Goal: Information Seeking & Learning: Check status

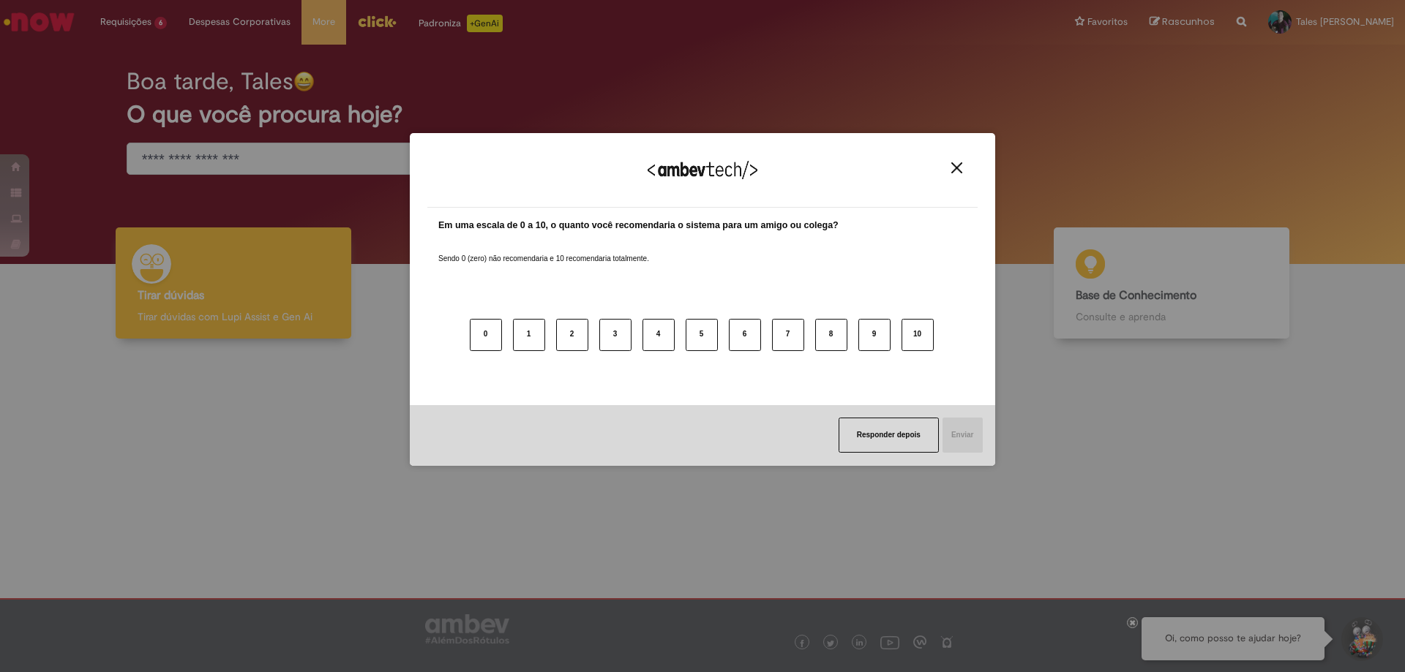
click at [964, 168] on button "Close" at bounding box center [957, 168] width 20 height 12
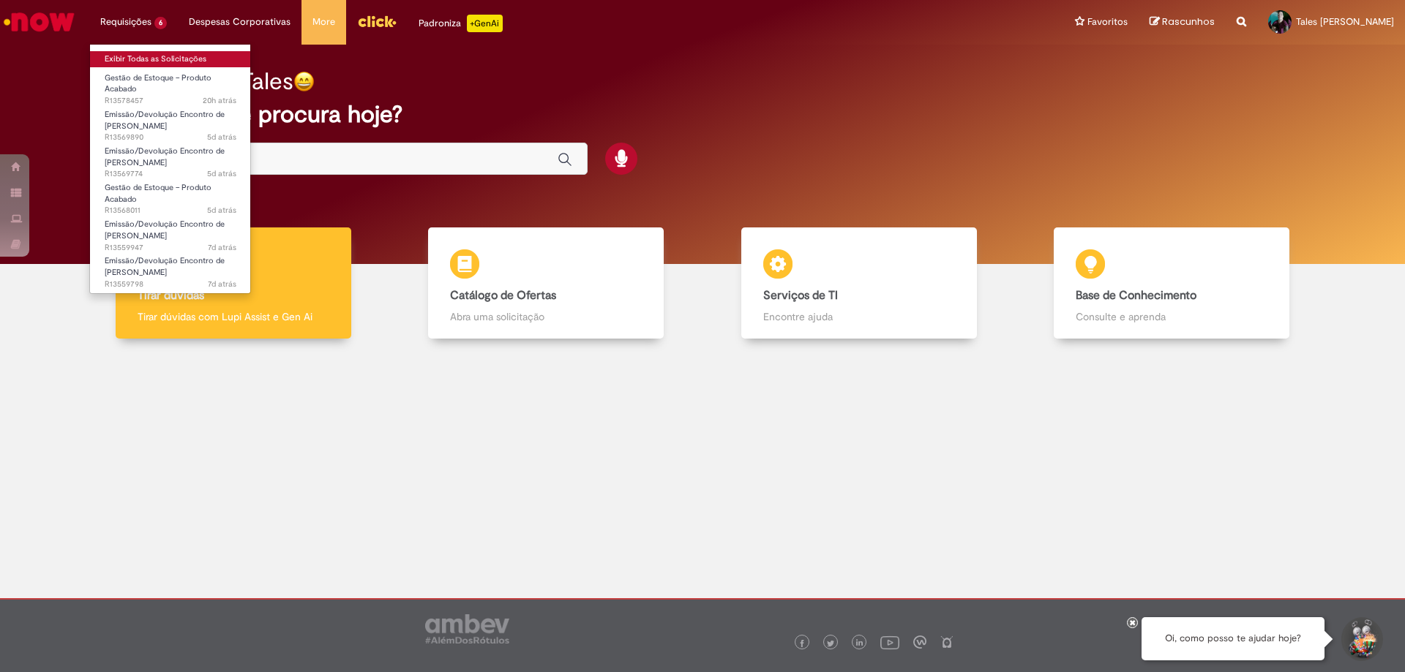
click at [153, 65] on link "Exibir Todas as Solicitações" at bounding box center [170, 59] width 161 height 16
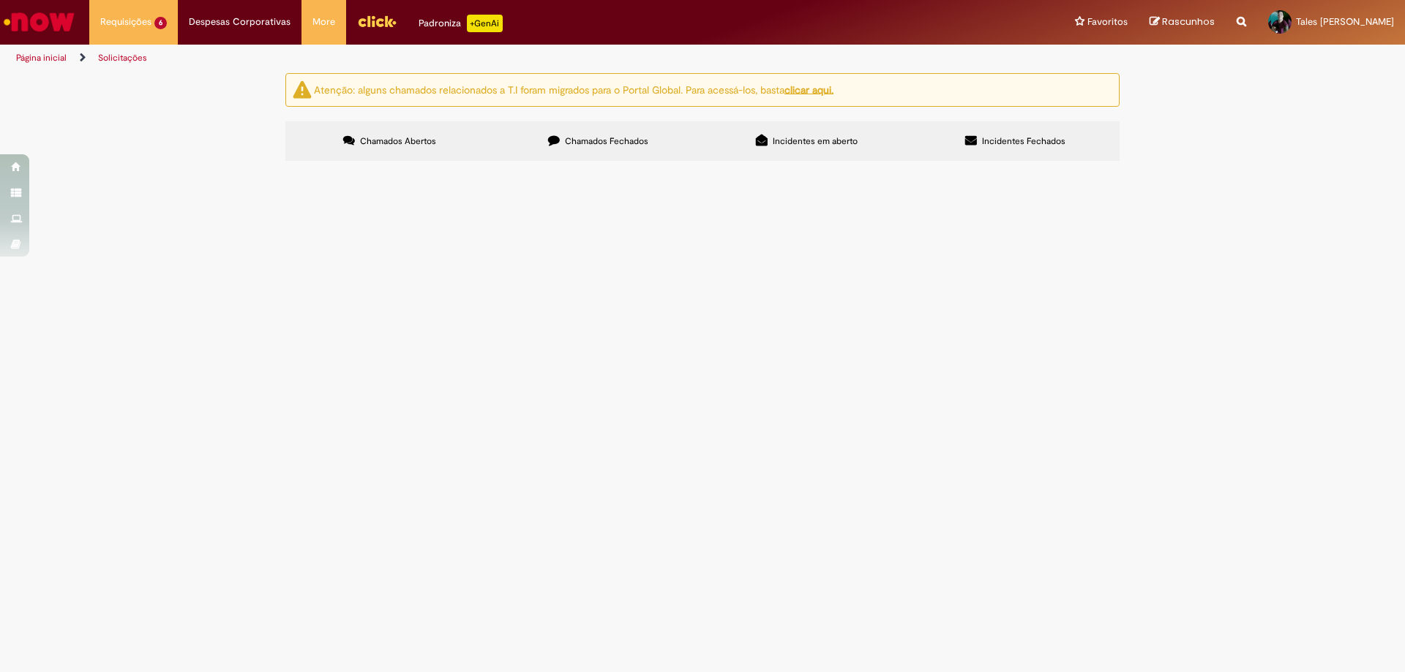
click at [0, 0] on span "Aberto" at bounding box center [0, 0] width 0 height 0
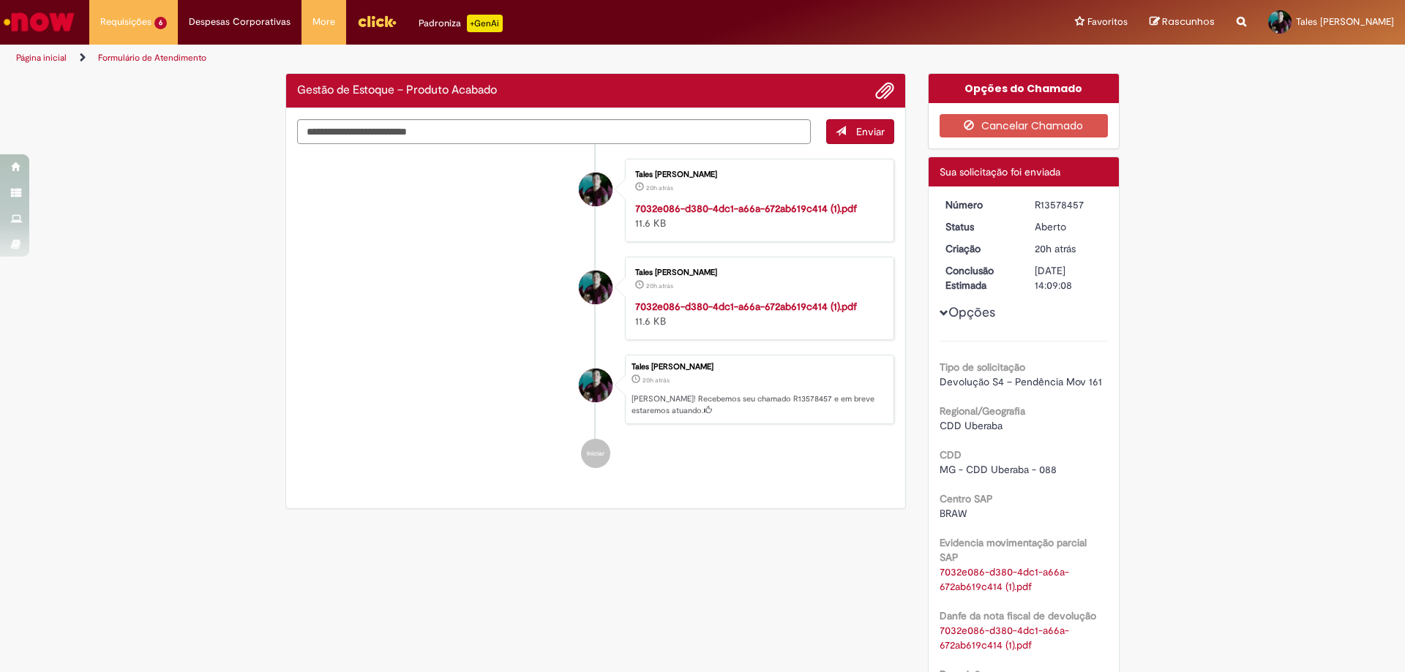
click at [981, 258] on div "Opções Tipo de solicitação Devolução S4 – Pendência Mov 161 Regional/Geografia …" at bounding box center [1024, 469] width 169 height 543
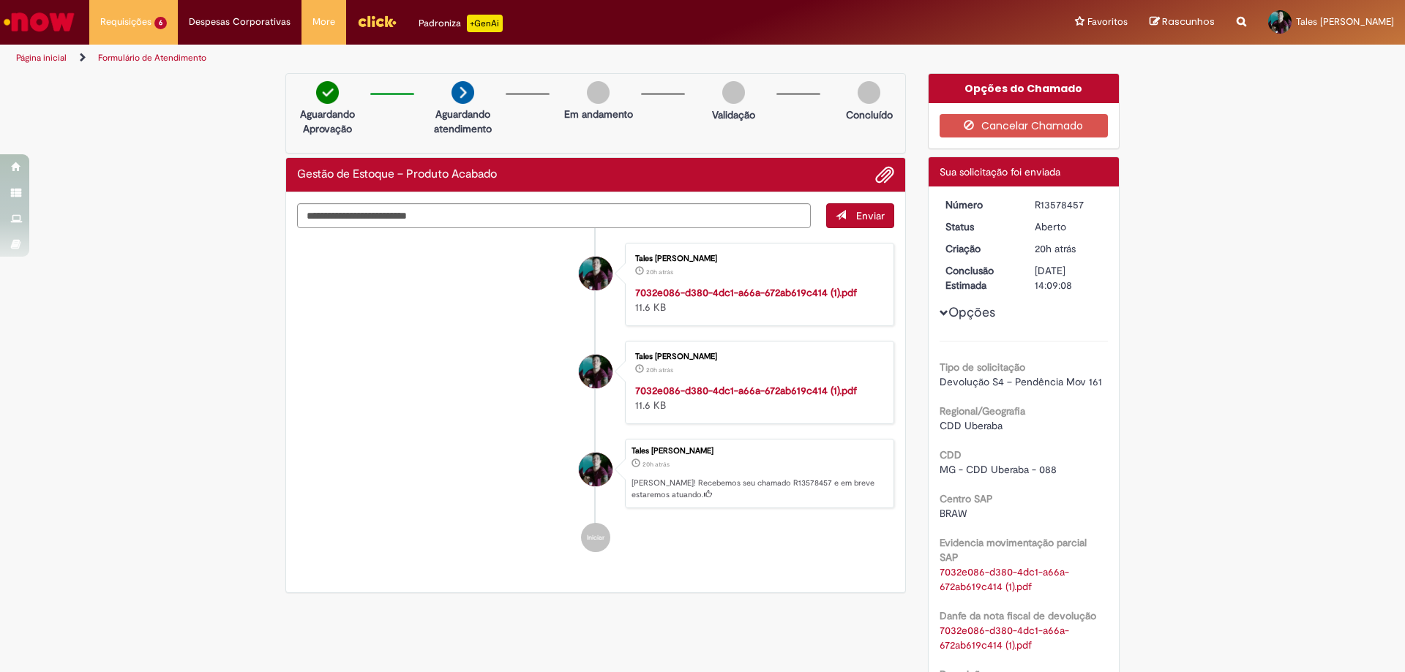
scroll to position [73, 0]
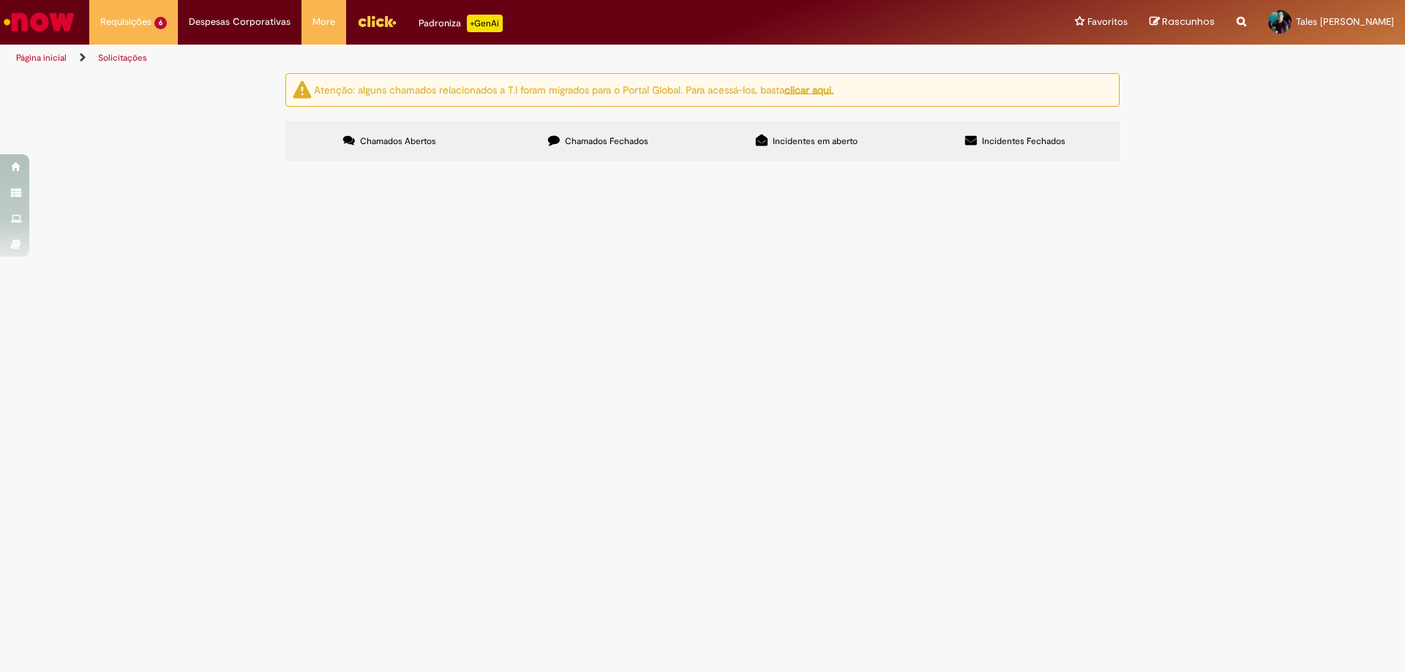
click at [0, 0] on span "Aberto" at bounding box center [0, 0] width 0 height 0
click at [0, 0] on span "Pendente Usuário" at bounding box center [0, 0] width 0 height 0
click at [0, 0] on Documentação at bounding box center [0, 0] width 0 height 0
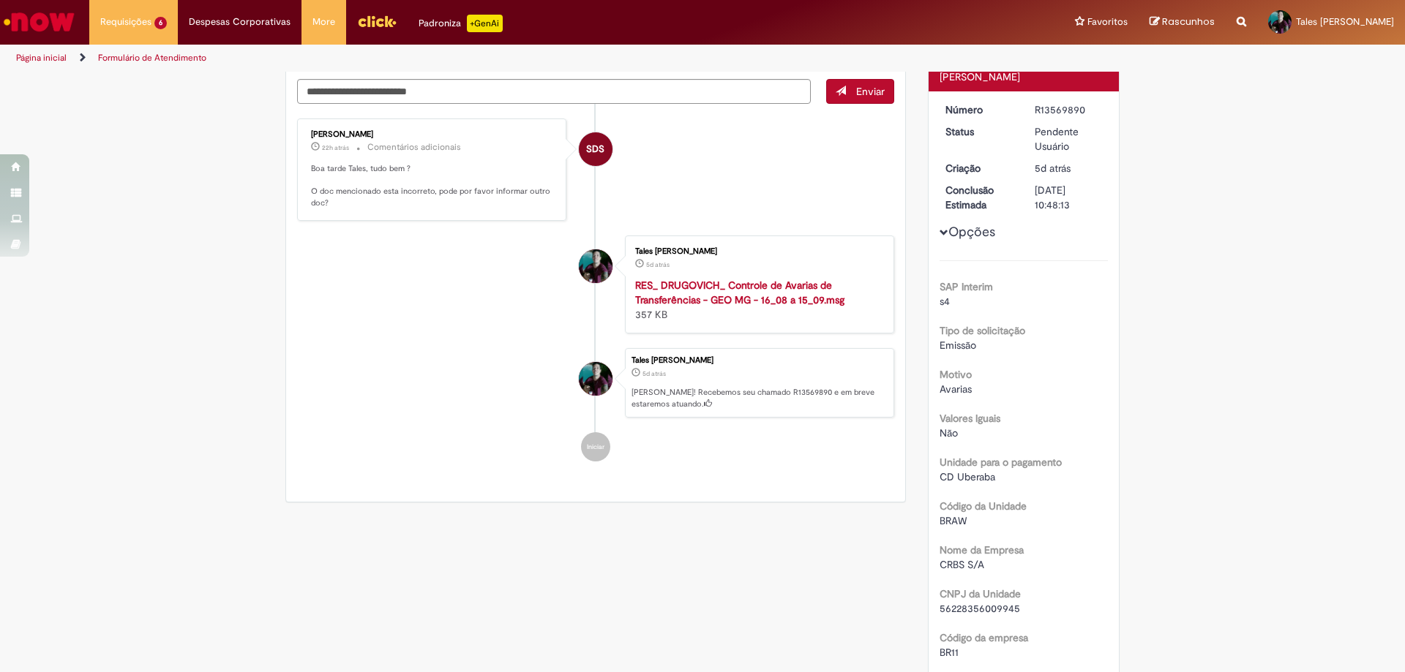
scroll to position [117, 0]
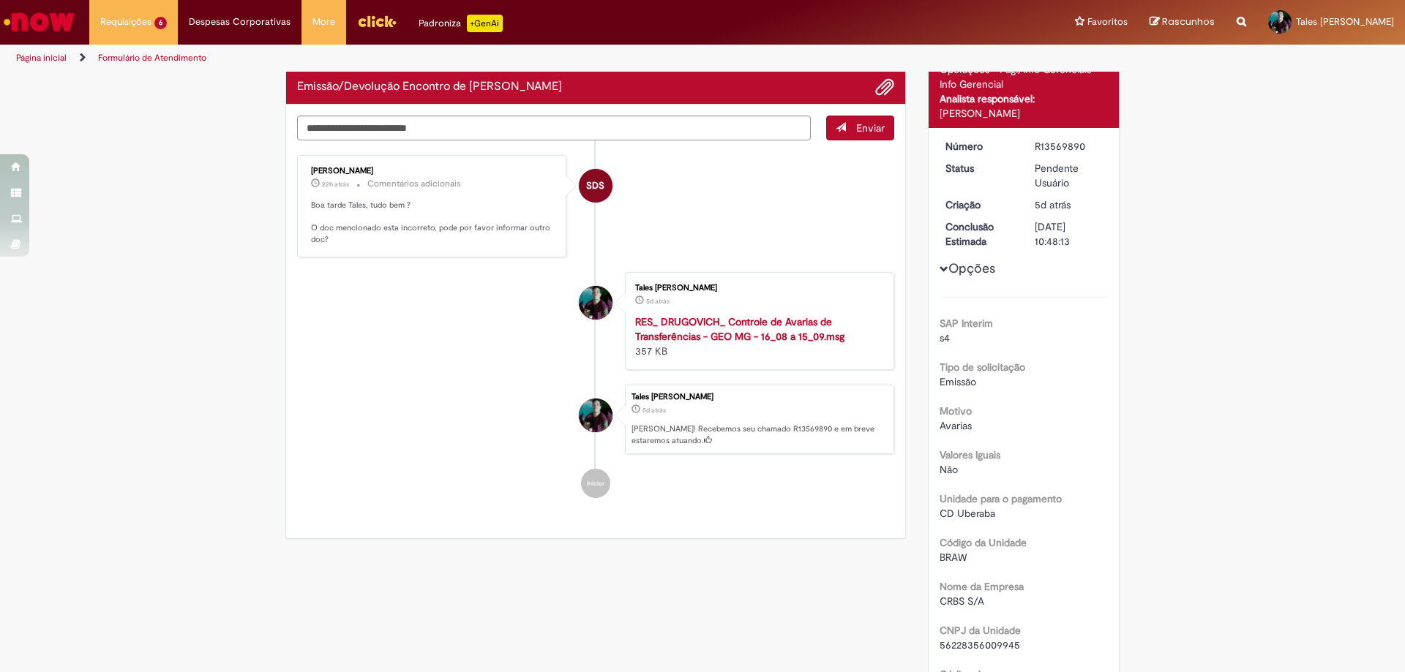
click at [763, 321] on strong "RES_ DRUGOVICH_ Controle de Avarias de Transferências - GEO MG - 16_08 a 15_09.…" at bounding box center [739, 329] width 209 height 28
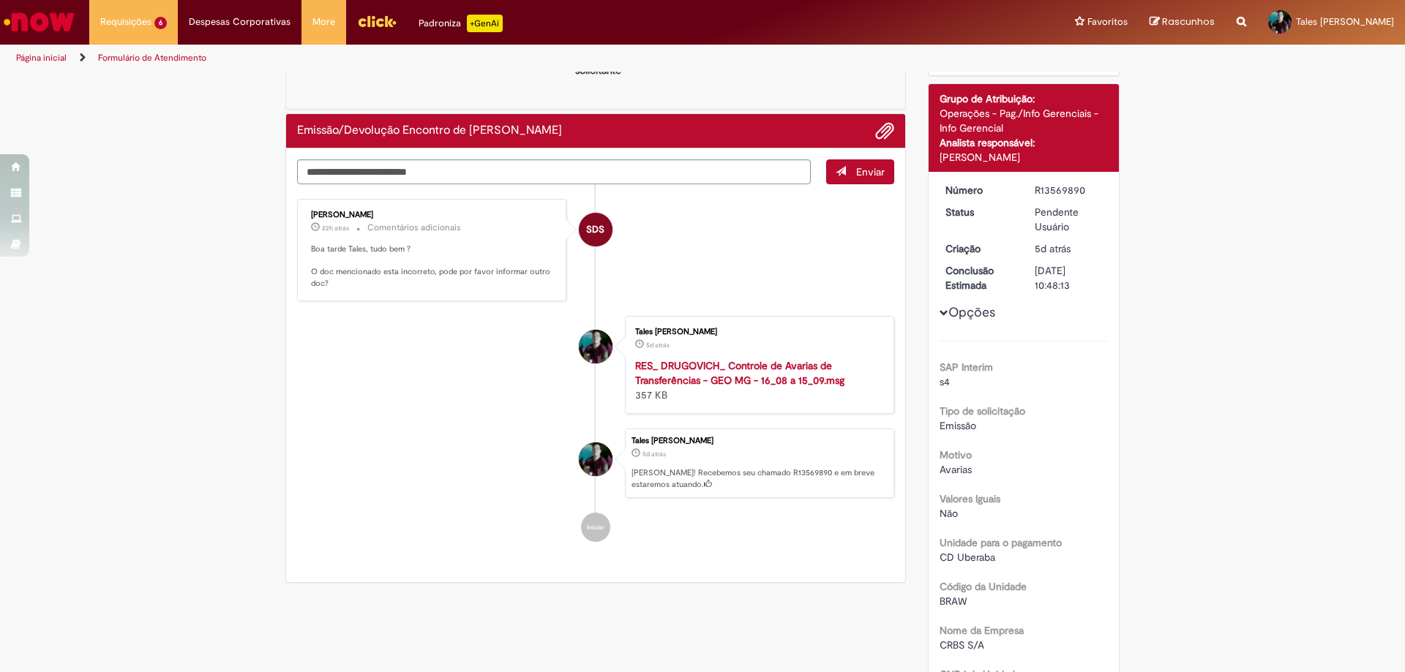
scroll to position [0, 0]
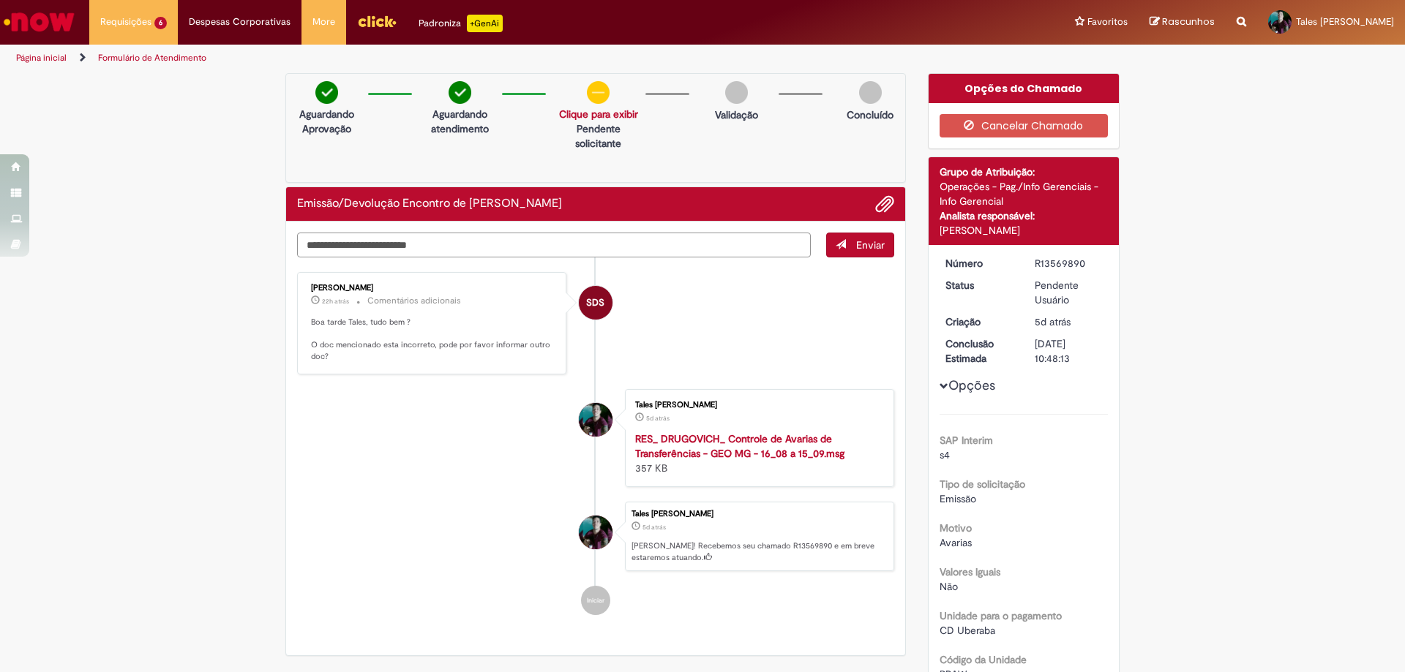
click at [370, 236] on textarea "Digite sua mensagem aqui..." at bounding box center [554, 245] width 514 height 25
click at [772, 448] on strong "RES_ DRUGOVICH_ Controle de Avarias de Transferências - GEO MG - 16_08 a 15_09.…" at bounding box center [739, 446] width 209 height 28
click at [449, 239] on textarea "Digite sua mensagem aqui..." at bounding box center [554, 245] width 514 height 25
paste textarea "**********"
type textarea "**********"
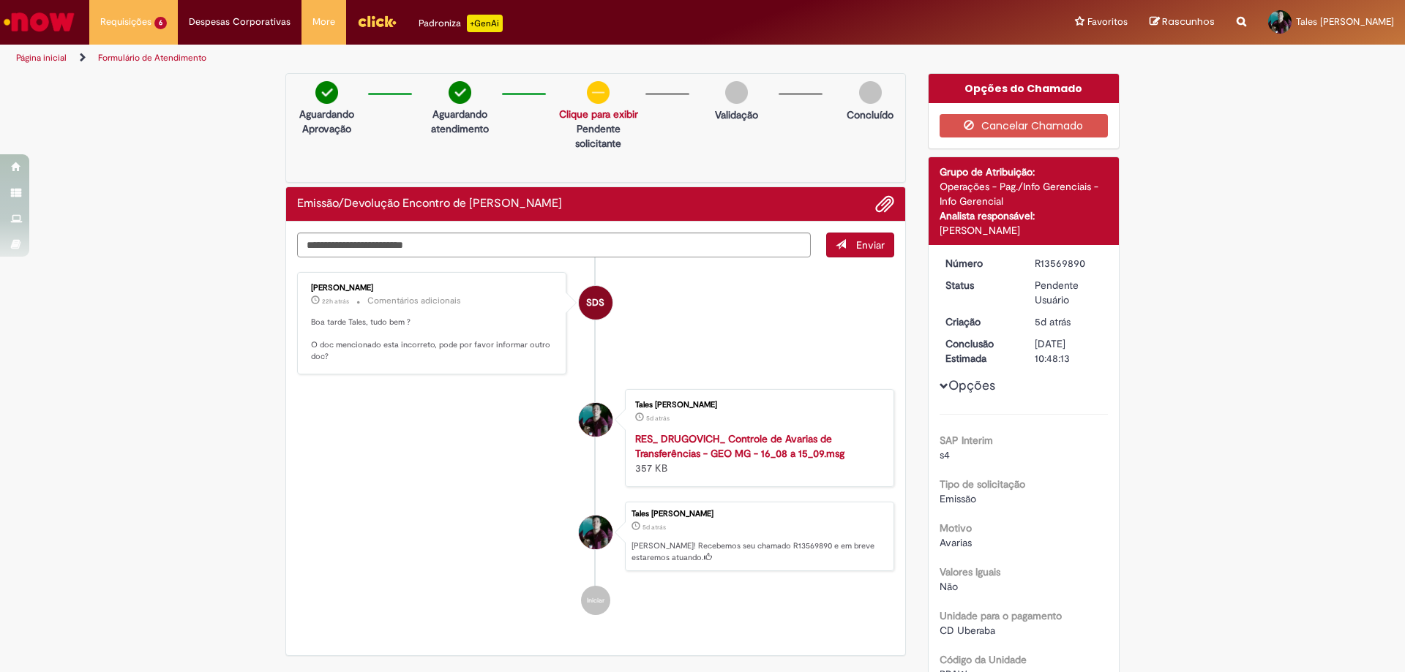
click at [874, 240] on span "Enviar" at bounding box center [870, 245] width 29 height 13
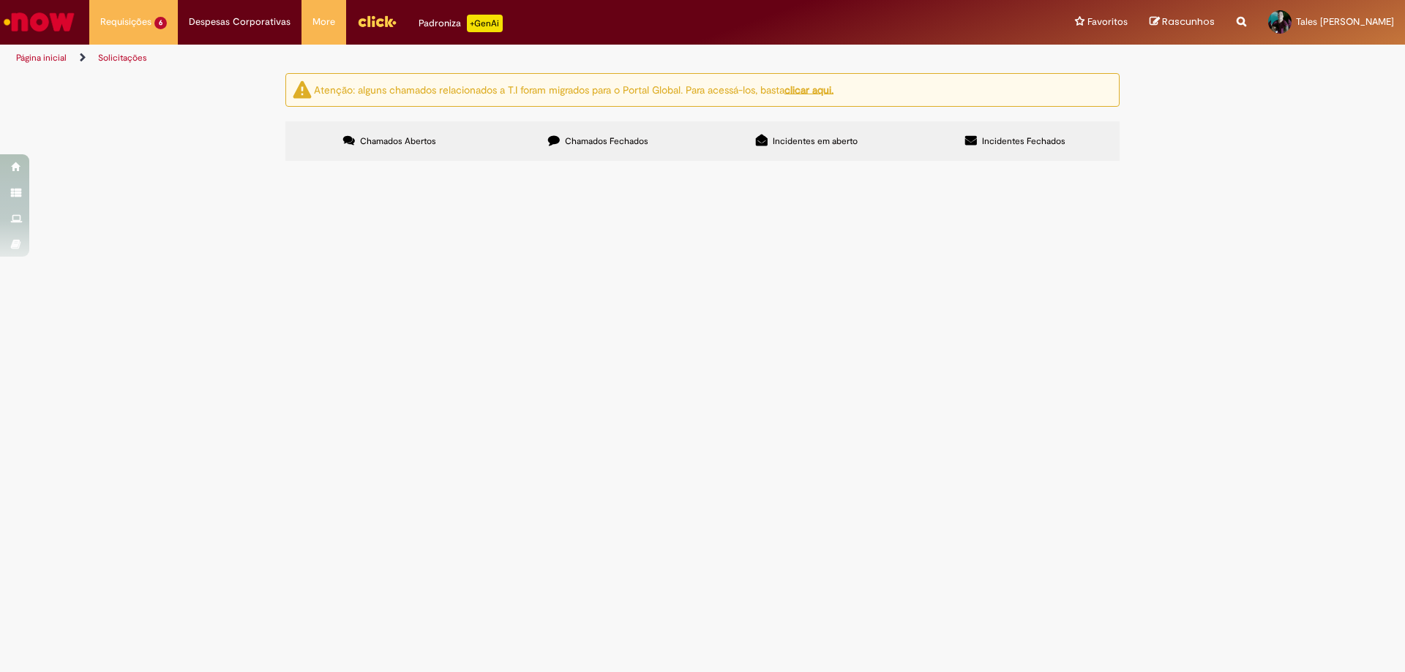
click at [0, 0] on Documentação at bounding box center [0, 0] width 0 height 0
click at [0, 0] on span "Em Tratamento" at bounding box center [0, 0] width 0 height 0
click at [0, 0] on span "Aberto" at bounding box center [0, 0] width 0 height 0
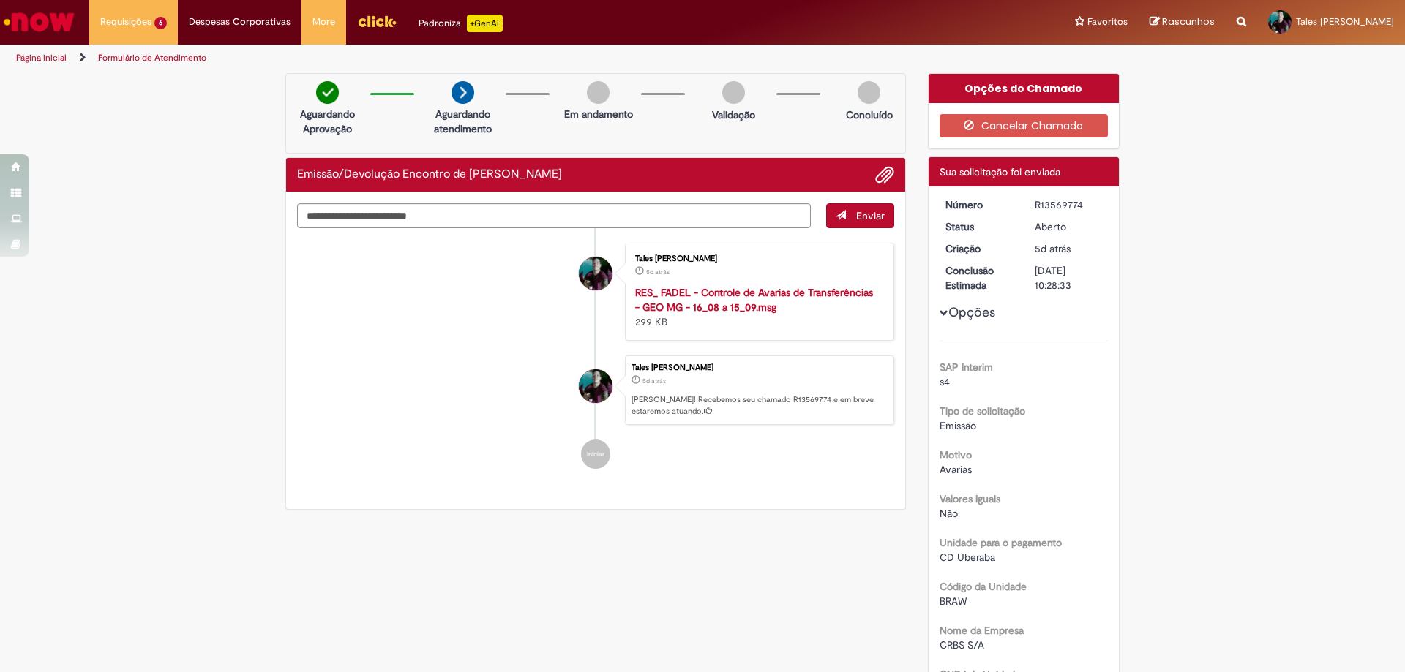
drag, startPoint x: 1028, startPoint y: 203, endPoint x: 1076, endPoint y: 204, distance: 47.6
click at [1076, 204] on dd "R13569774" at bounding box center [1069, 205] width 90 height 15
copy div "R13569774"
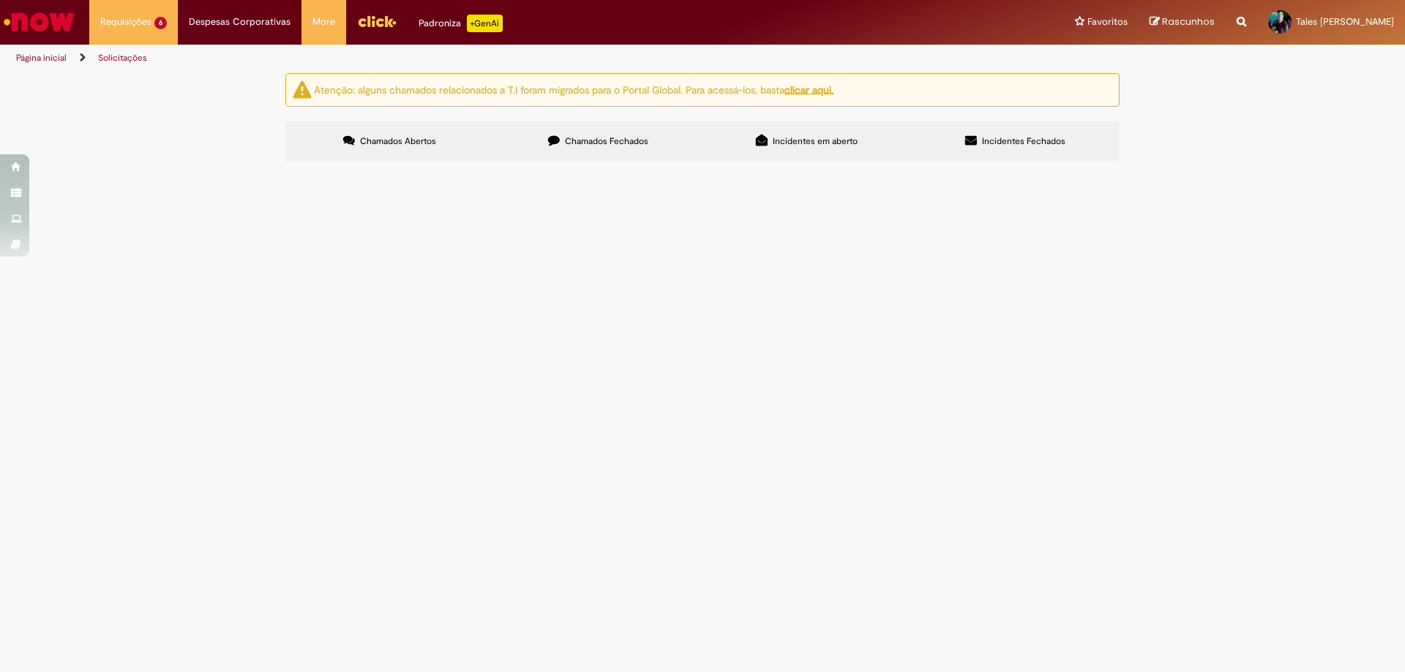
click at [0, 0] on span "Pendente Usuário" at bounding box center [0, 0] width 0 height 0
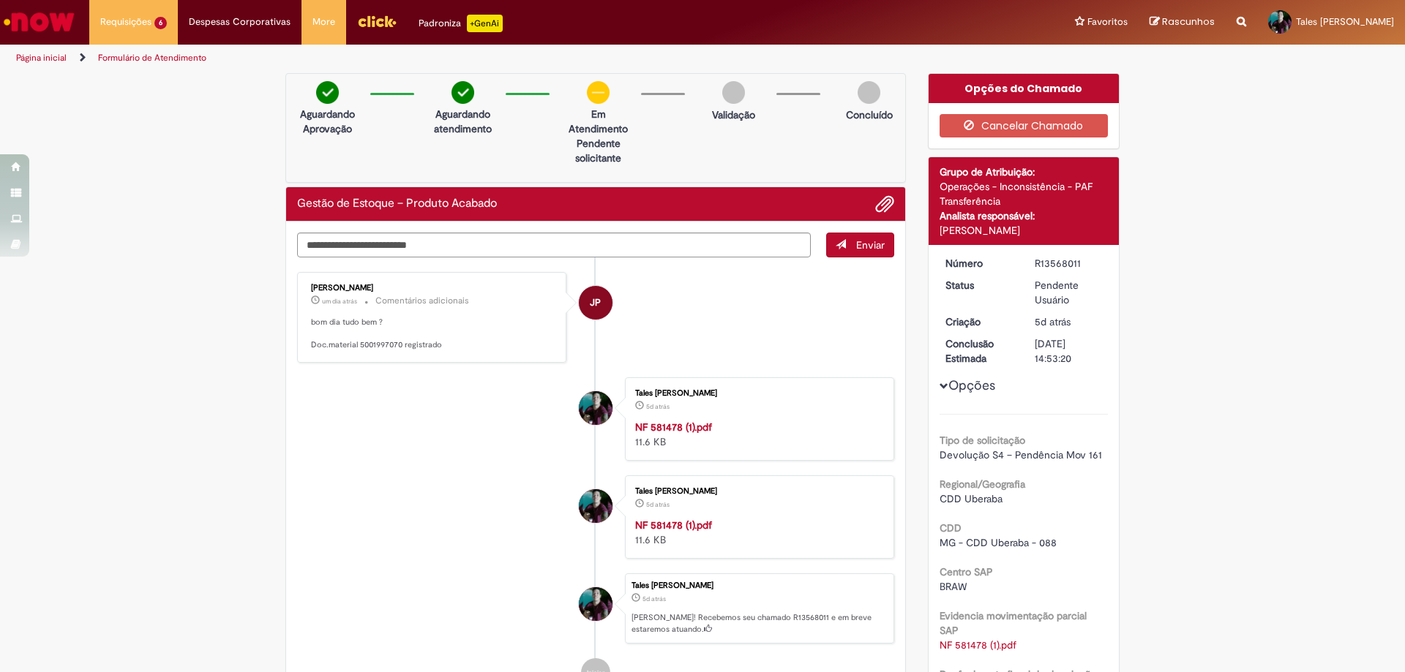
scroll to position [220, 0]
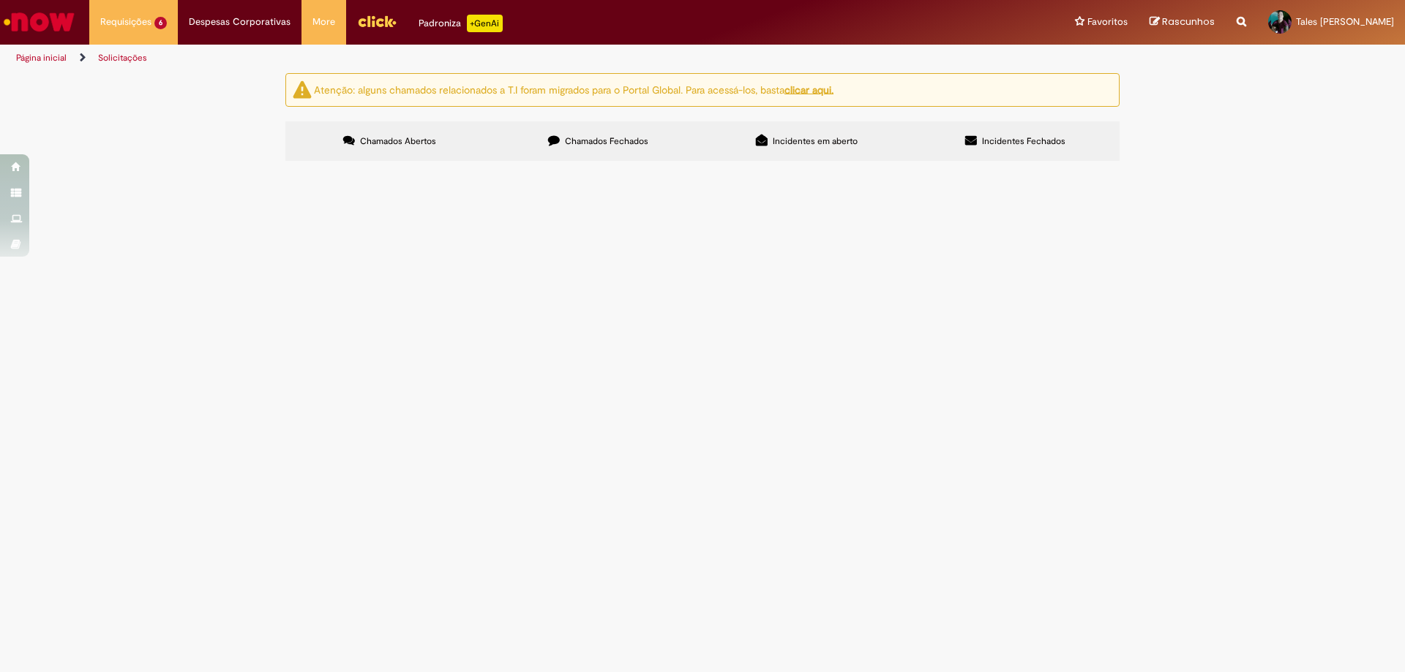
click at [0, 0] on span "Pendente Usuário" at bounding box center [0, 0] width 0 height 0
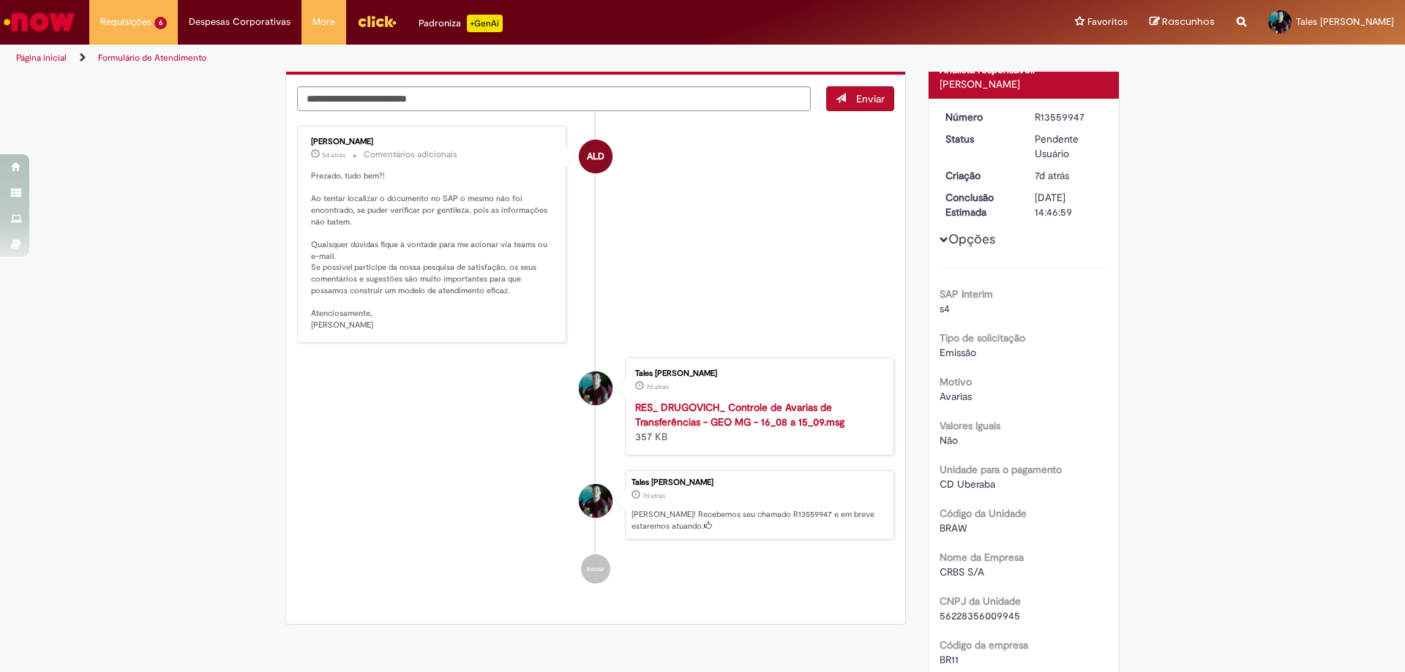
scroll to position [73, 0]
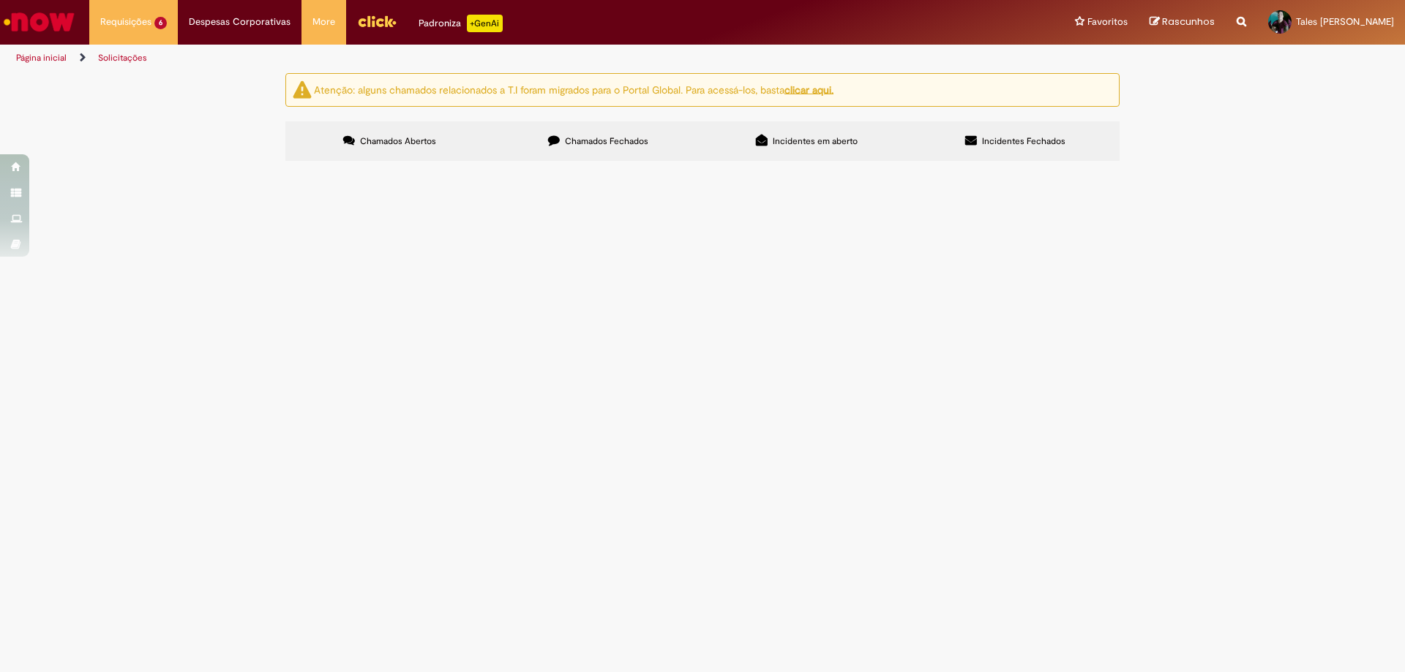
click at [0, 0] on span "Pendente Usuário" at bounding box center [0, 0] width 0 height 0
click at [0, 0] on Documentação at bounding box center [0, 0] width 0 height 0
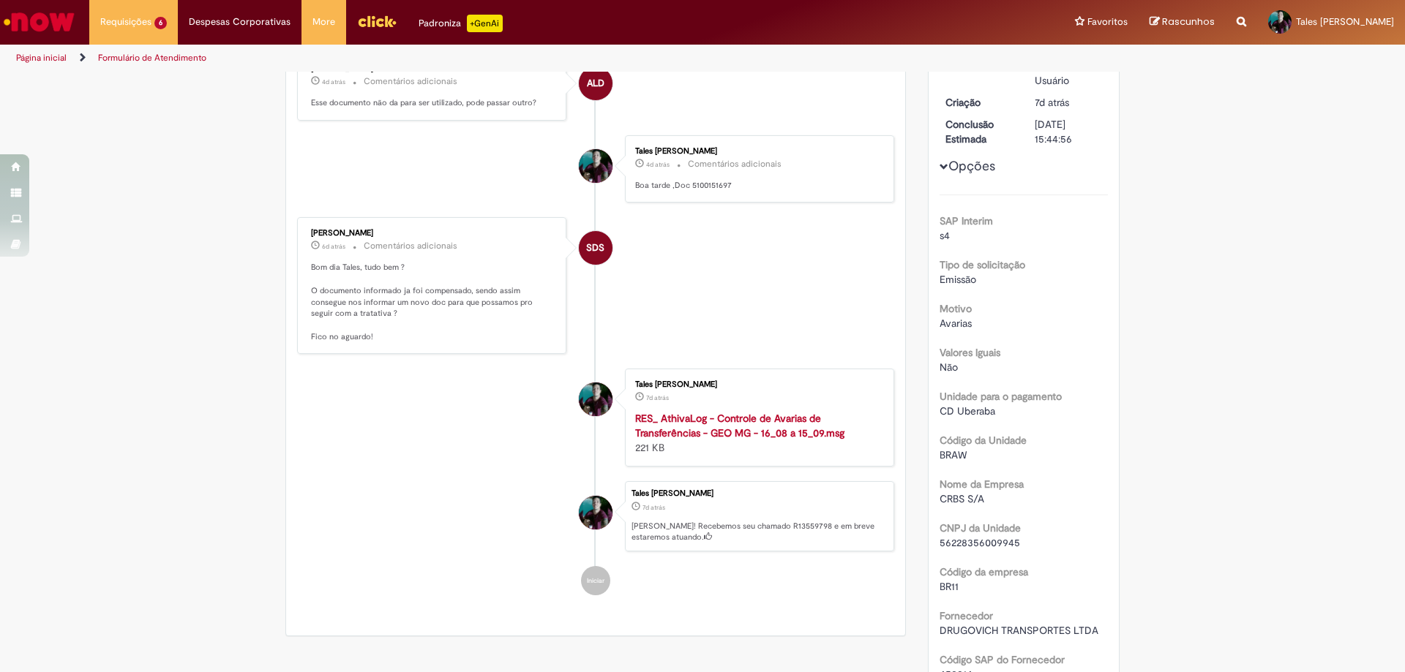
scroll to position [146, 0]
